Goal: Task Accomplishment & Management: Manage account settings

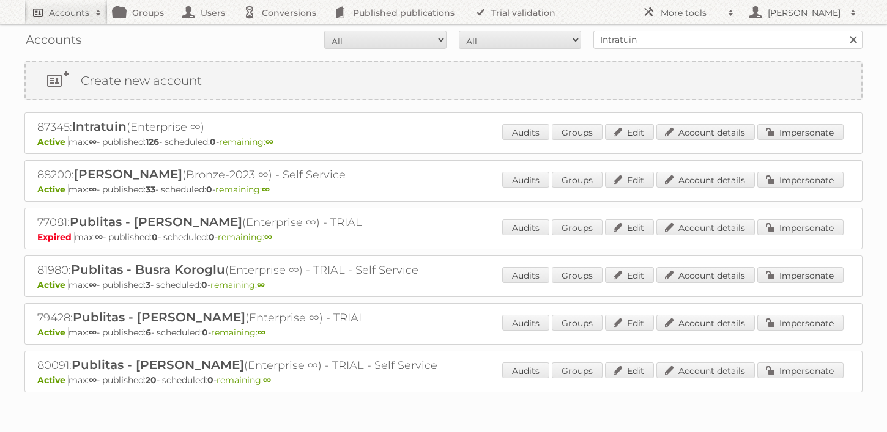
click at [63, 14] on h2 "Accounts" at bounding box center [69, 13] width 40 height 12
type input"] "Welkoop"
click at [282, 31] on input "Search" at bounding box center [291, 40] width 18 height 18
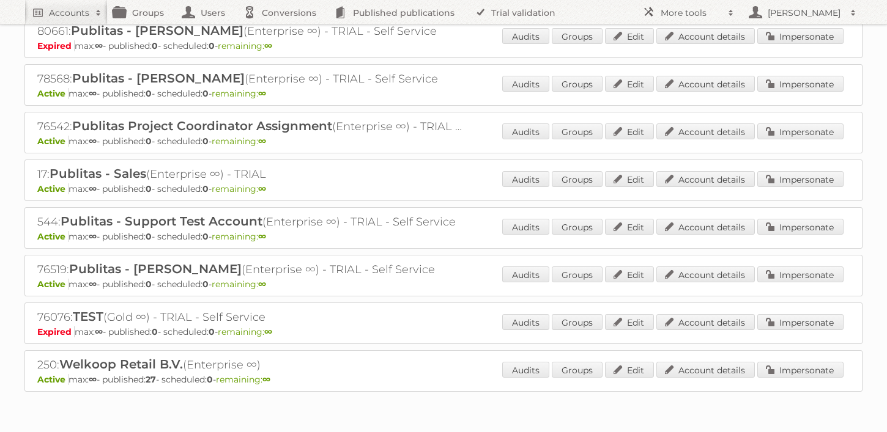
scroll to position [467, 0]
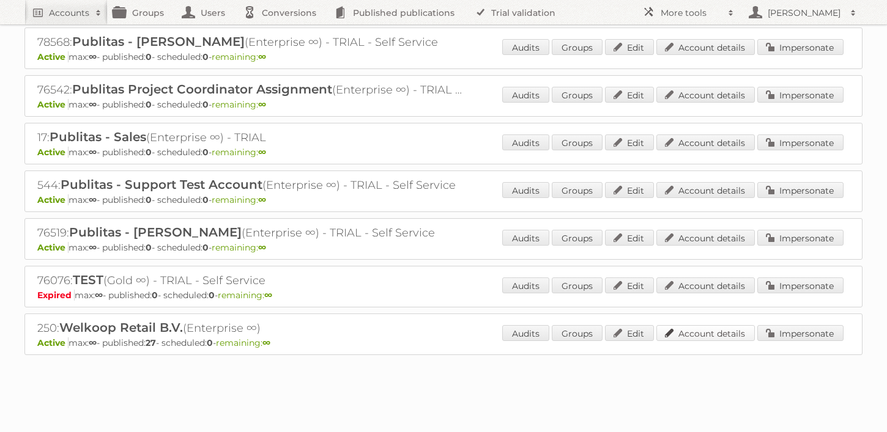
click at [683, 331] on link "Account details" at bounding box center [705, 333] width 98 height 16
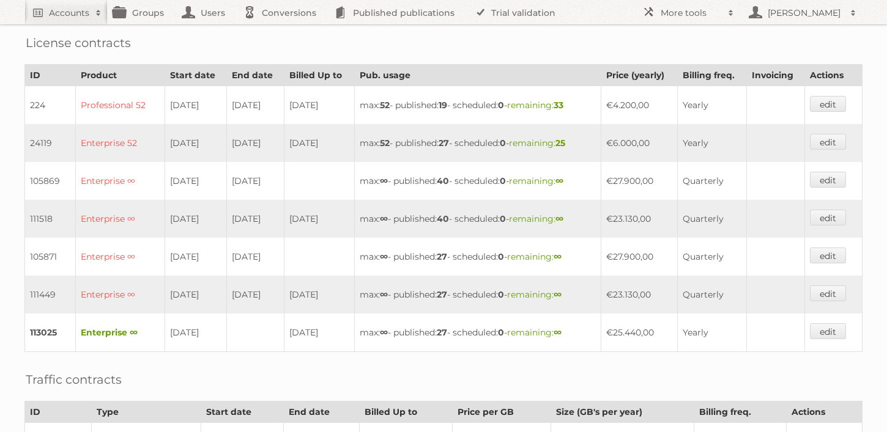
scroll to position [345, 0]
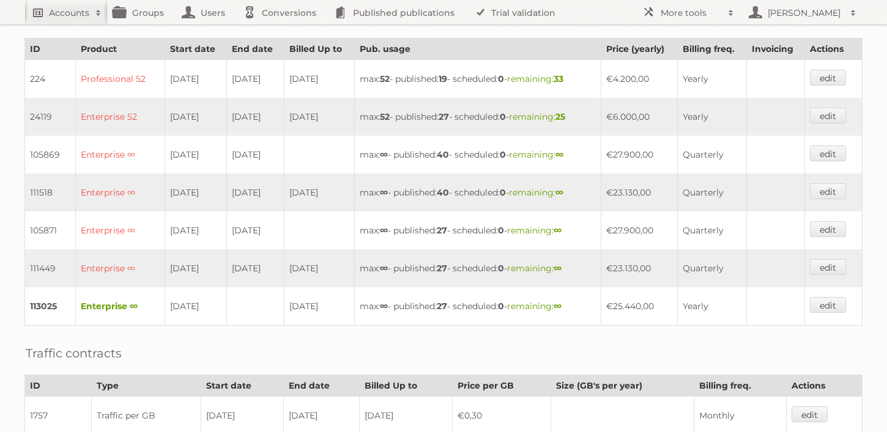
click at [58, 17] on h2 "Accounts" at bounding box center [69, 13] width 40 height 12
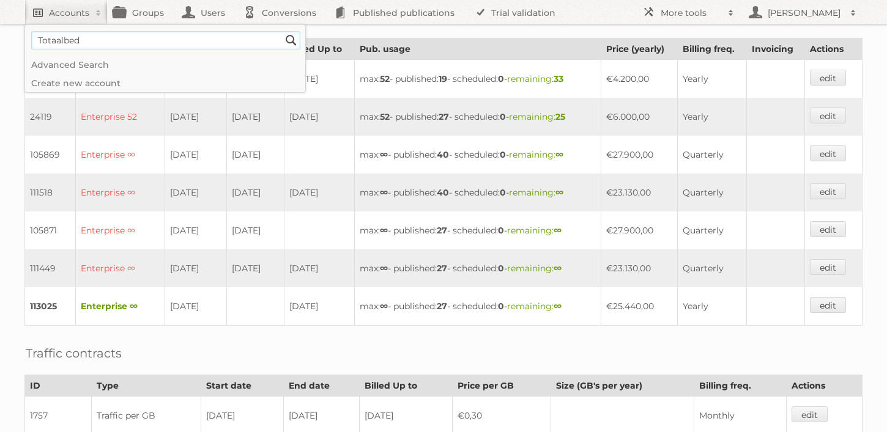
type input"] "Totaalbed"
click at [282, 31] on input "Search" at bounding box center [291, 40] width 18 height 18
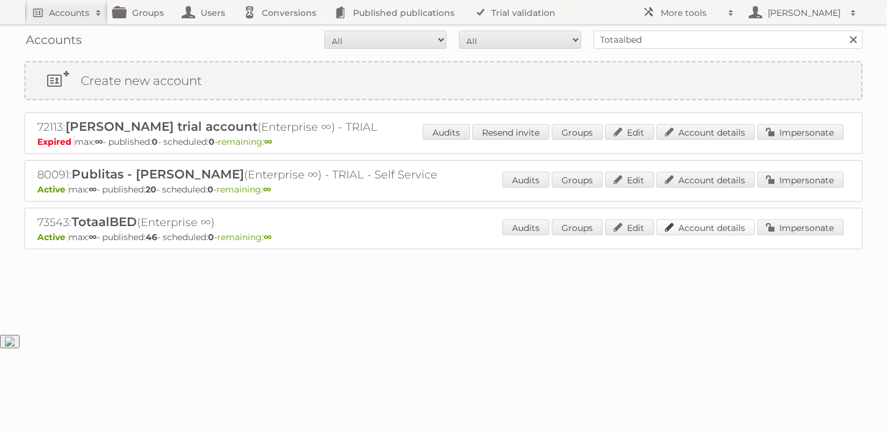
click at [702, 223] on link "Account details" at bounding box center [705, 228] width 98 height 16
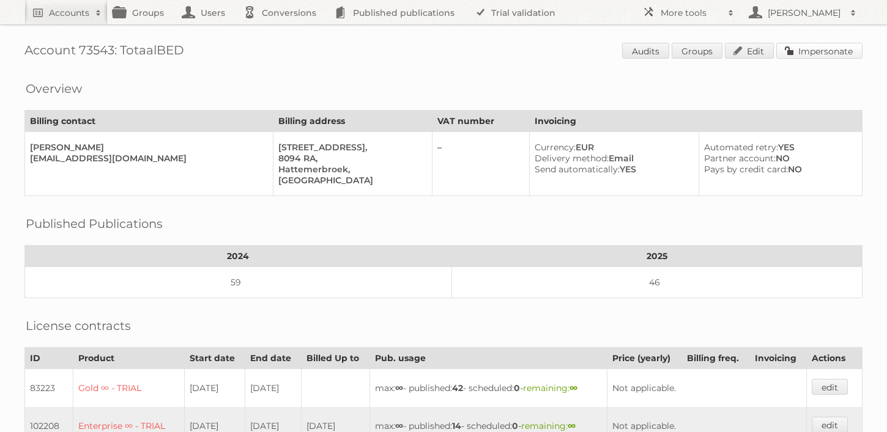
click at [837, 46] on link "Impersonate" at bounding box center [819, 51] width 86 height 16
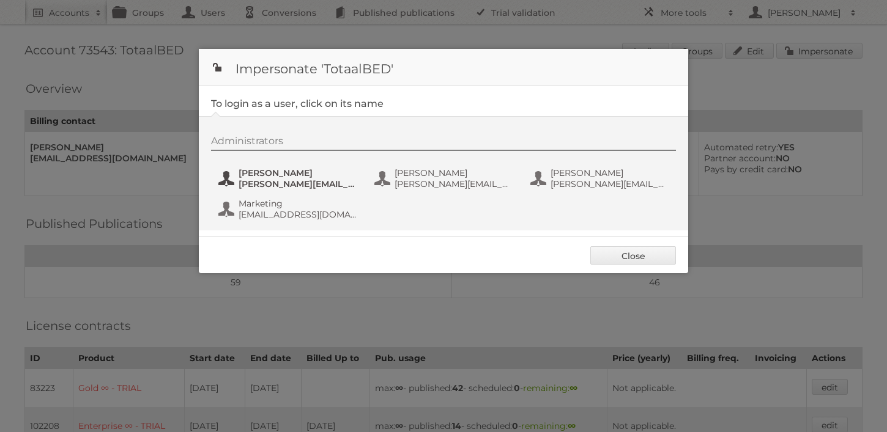
click at [251, 172] on span "[PERSON_NAME]" at bounding box center [298, 173] width 119 height 11
